Goal: Transaction & Acquisition: Book appointment/travel/reservation

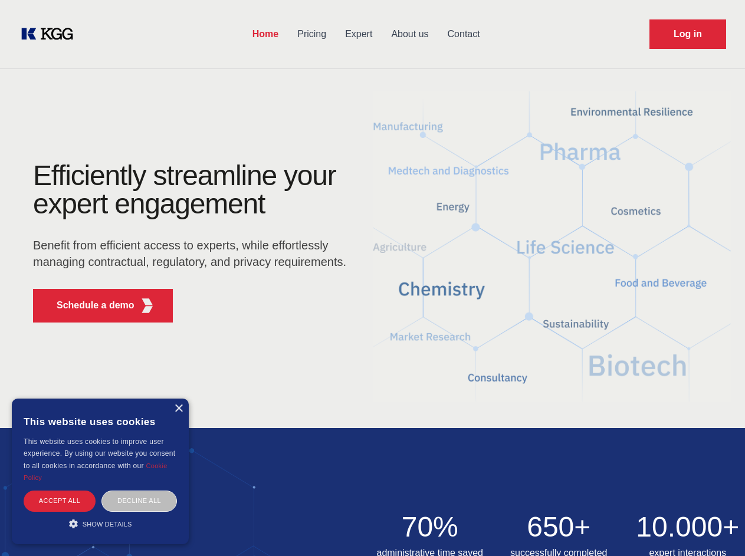
click at [372, 278] on div "Efficiently streamline your expert engagement Benefit from efficient access to …" at bounding box center [193, 247] width 359 height 171
click at [89, 306] on p "Schedule a demo" at bounding box center [96, 306] width 78 height 14
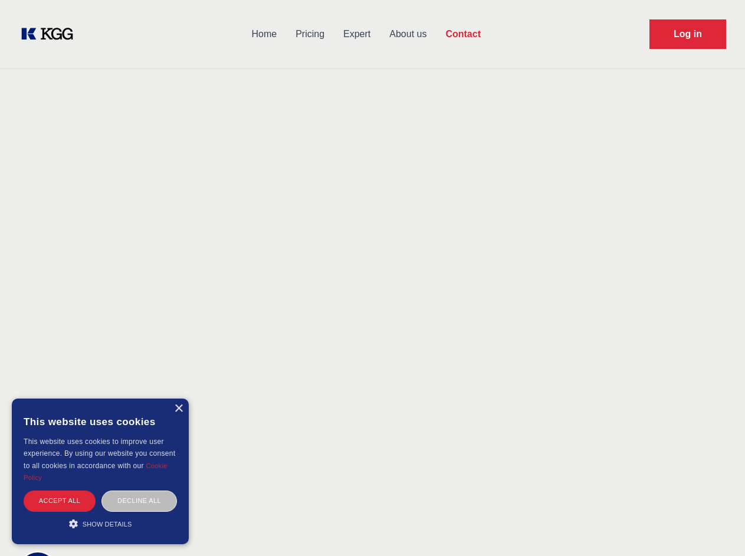
click at [178, 409] on div "× This website uses cookies This website uses cookies to improve user experienc…" at bounding box center [100, 472] width 177 height 146
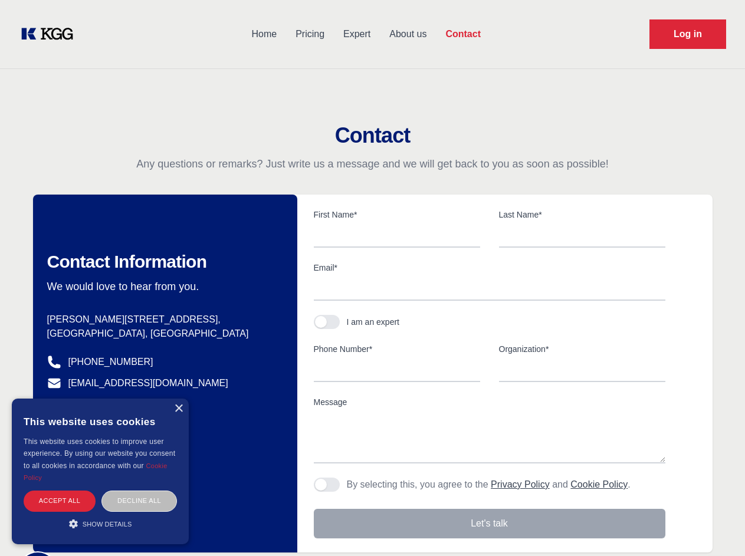
click at [60, 501] on div "Accept all" at bounding box center [60, 501] width 72 height 21
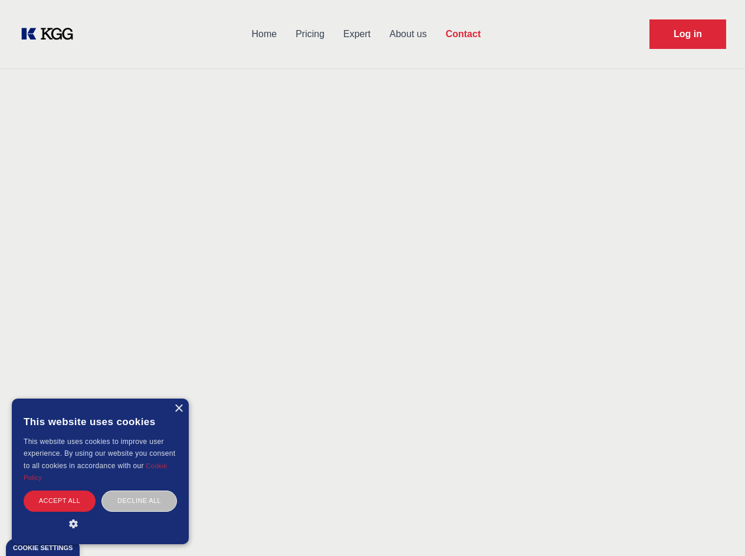
click at [139, 501] on div "Decline all" at bounding box center [139, 501] width 76 height 21
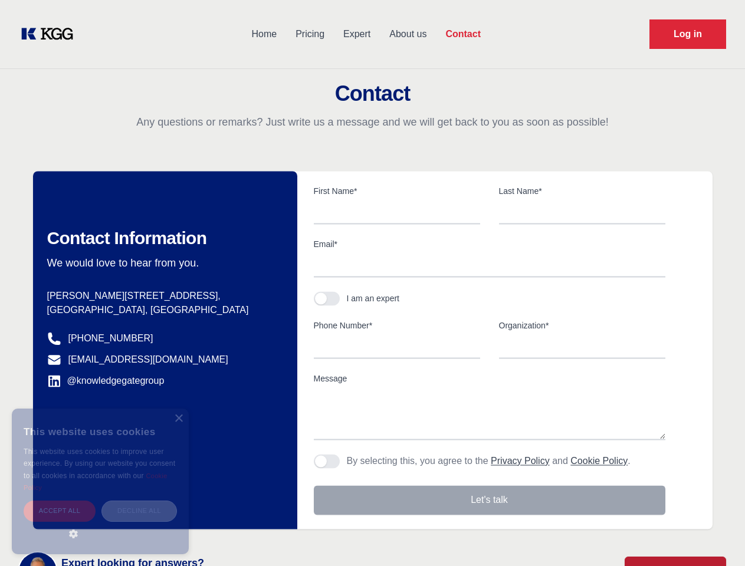
click at [100, 524] on main "Contact Any questions or remarks? Just write us a message and we will get back …" at bounding box center [372, 307] width 745 height 614
